Goal: Navigation & Orientation: Go to known website

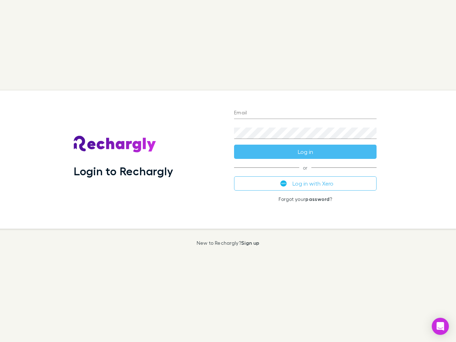
click at [228, 171] on div "Login to Rechargly" at bounding box center [148, 160] width 160 height 138
click at [305, 113] on input "Email" at bounding box center [305, 113] width 143 height 11
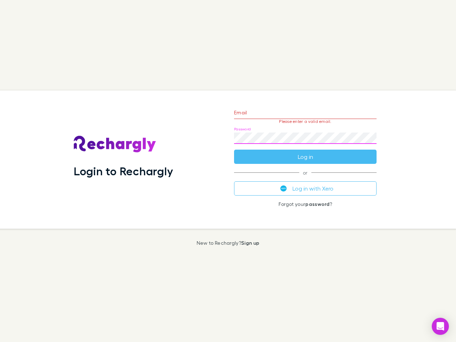
click at [305, 152] on form "Email Please enter a valid email. Password Log in" at bounding box center [305, 133] width 143 height 62
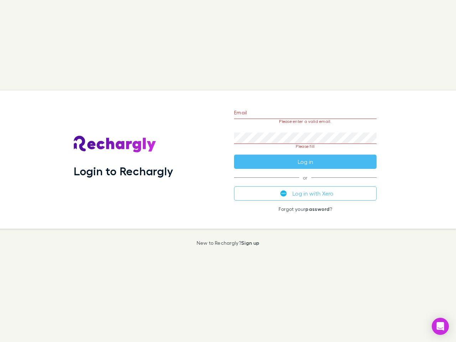
click at [305, 184] on div "Email Please enter a valid email. Password Please fill Log in or Log in with Xe…" at bounding box center [305, 160] width 154 height 138
click at [440, 326] on icon "Open Intercom Messenger" at bounding box center [440, 326] width 7 height 9
